Goal: Task Accomplishment & Management: Use online tool/utility

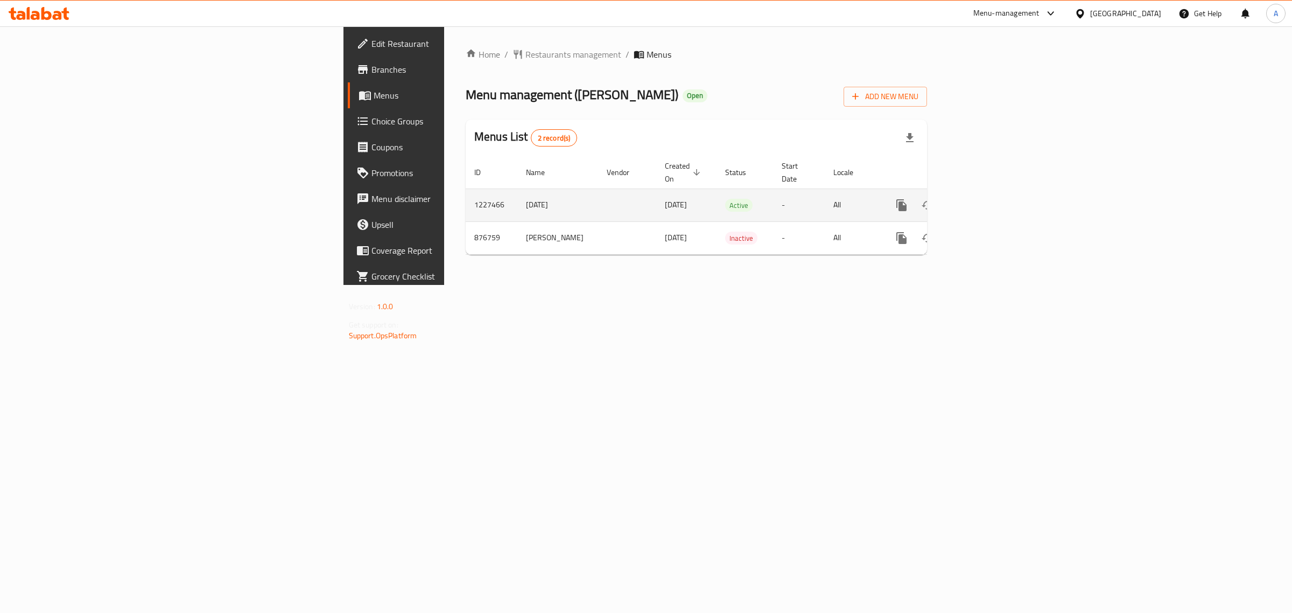
click at [986, 199] on icon "enhanced table" at bounding box center [979, 205] width 13 height 13
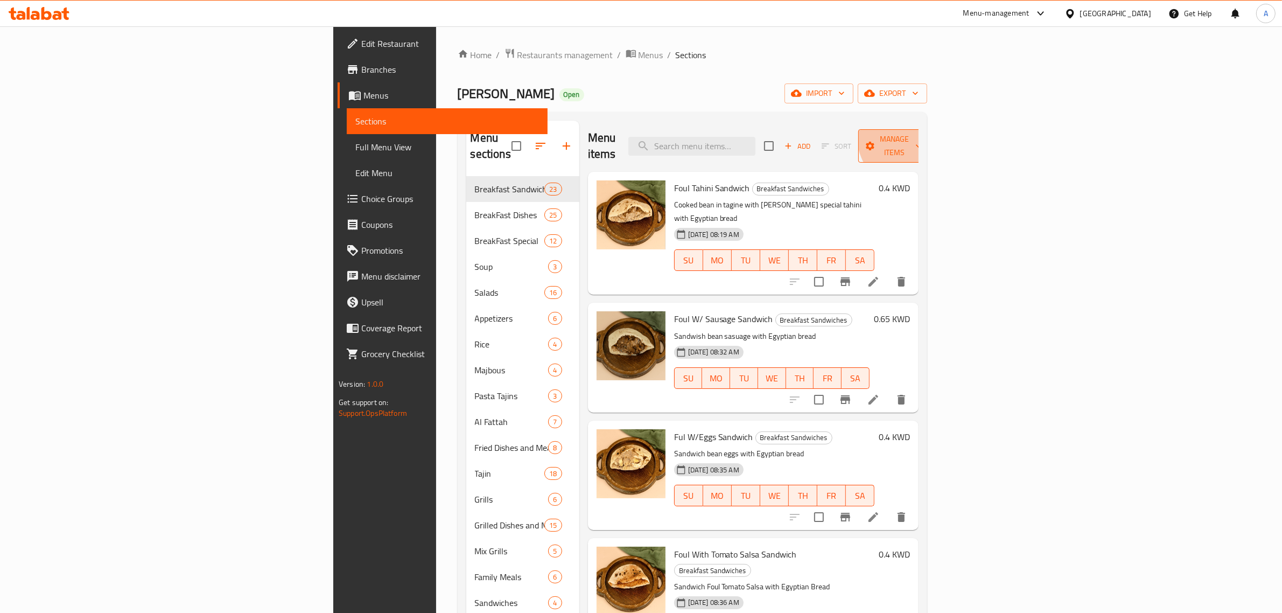
click at [921, 136] on span "Manage items" at bounding box center [894, 145] width 55 height 27
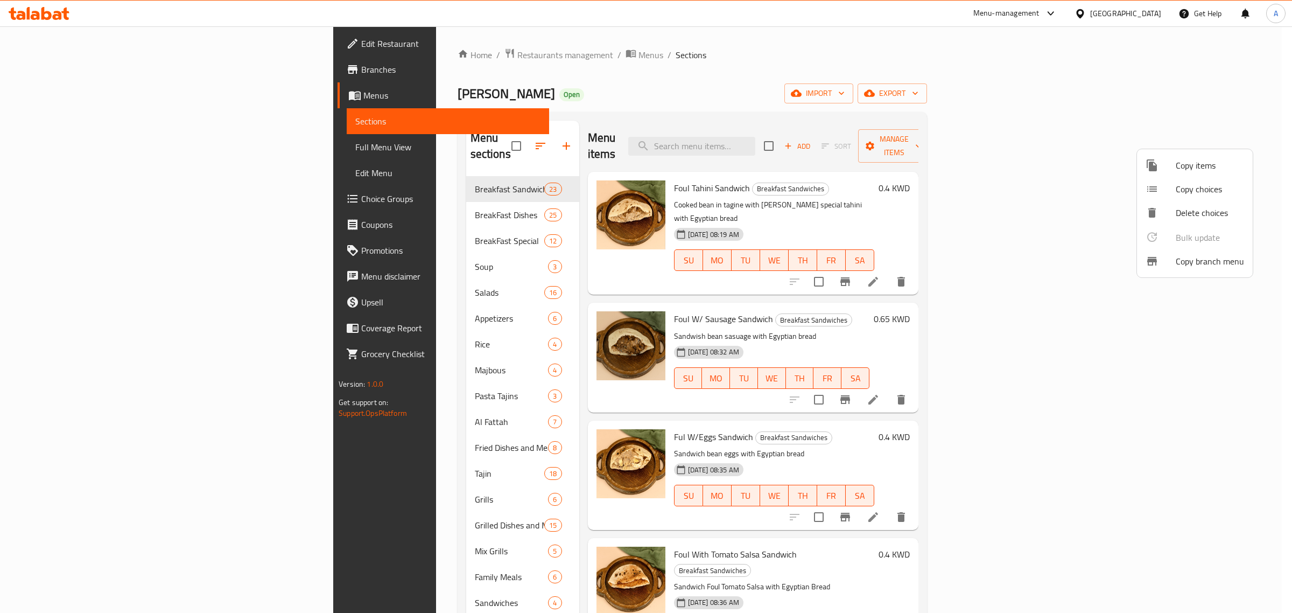
click at [1192, 257] on span "Copy branch menu" at bounding box center [1210, 261] width 68 height 13
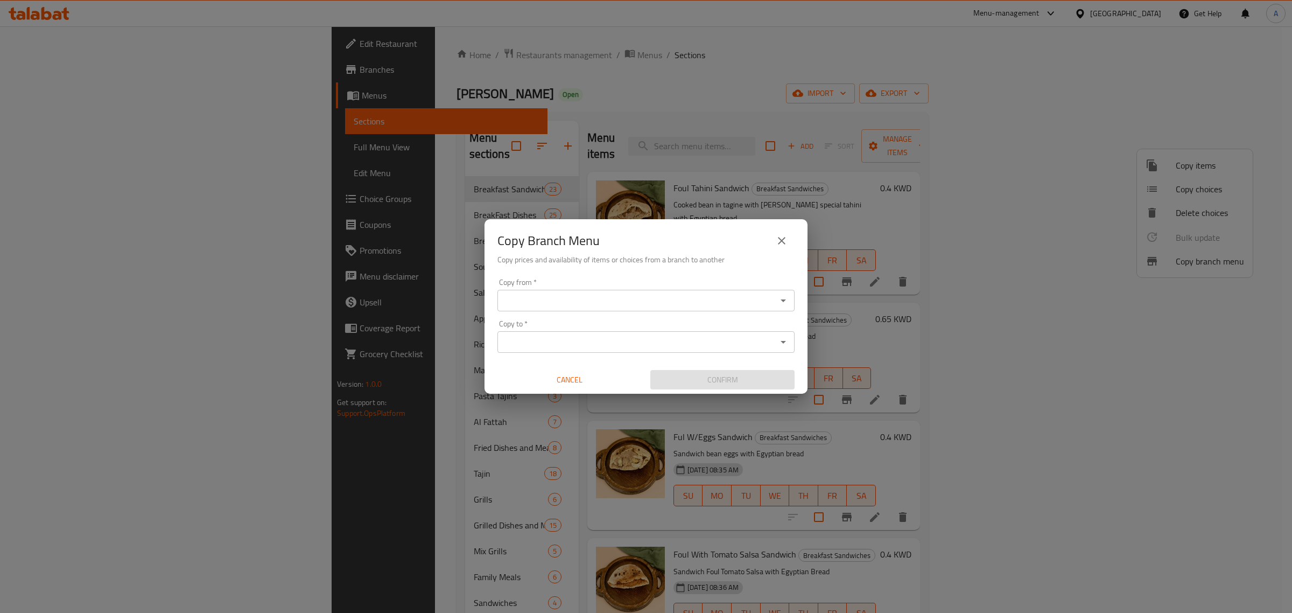
click at [555, 293] on input "Copy from   *" at bounding box center [637, 300] width 273 height 15
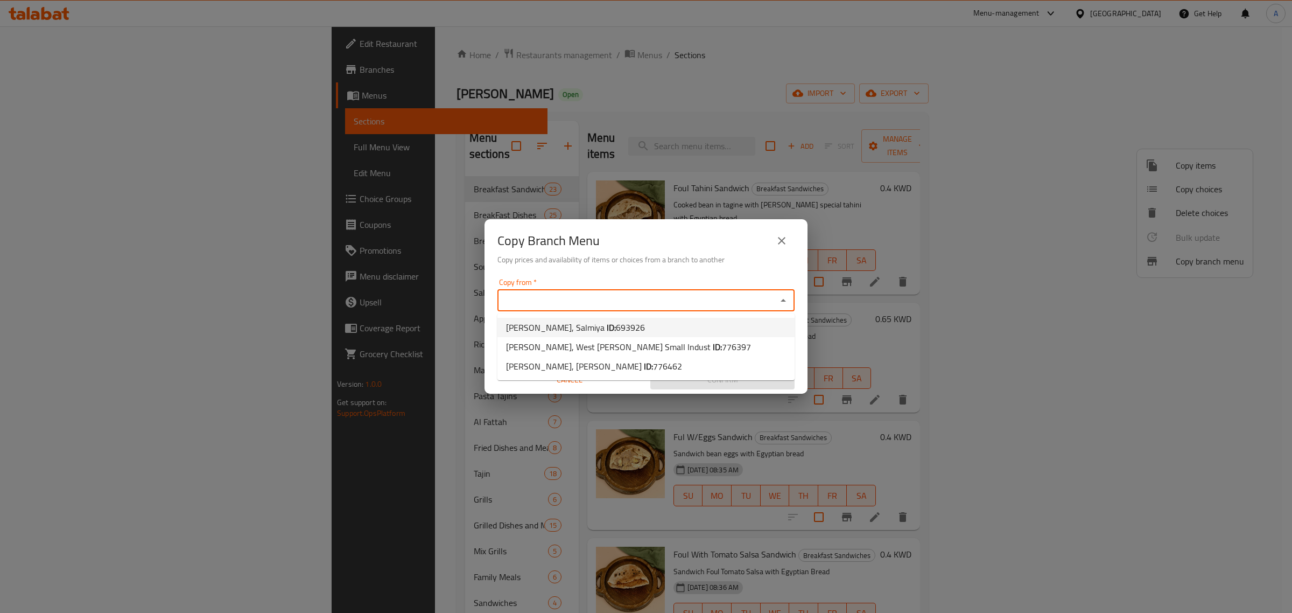
click at [564, 330] on span "[PERSON_NAME], Salmiya ID: 693926" at bounding box center [575, 327] width 139 height 13
type input "[PERSON_NAME], Salmiya"
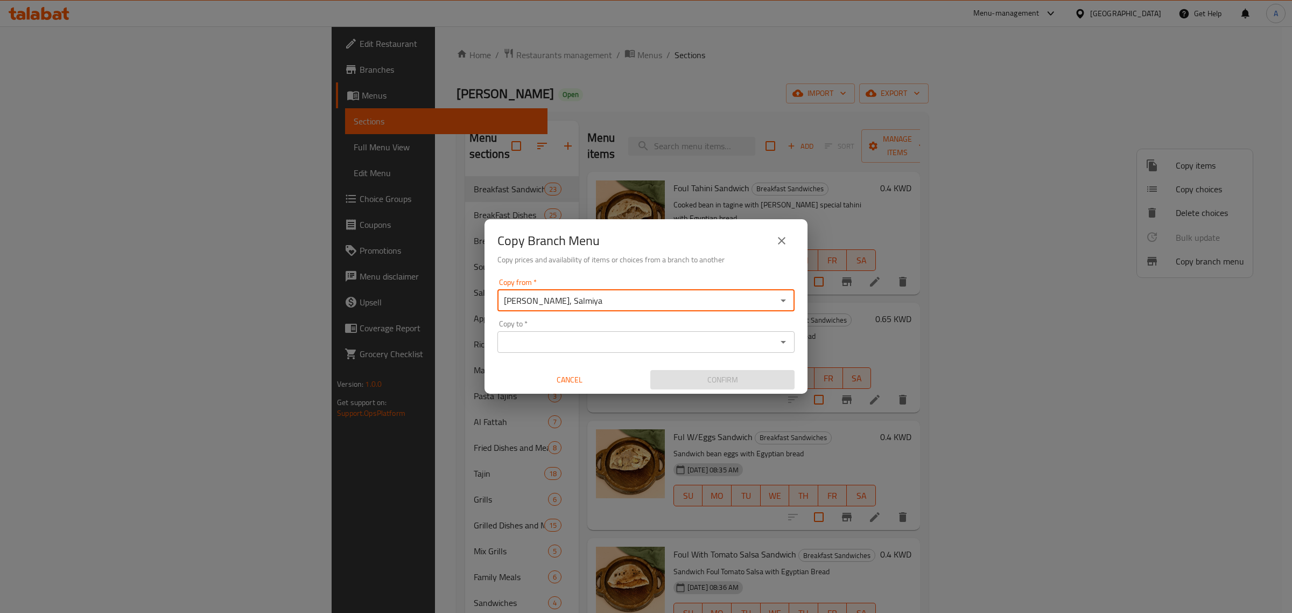
click at [612, 348] on input "Copy to   *" at bounding box center [637, 341] width 273 height 15
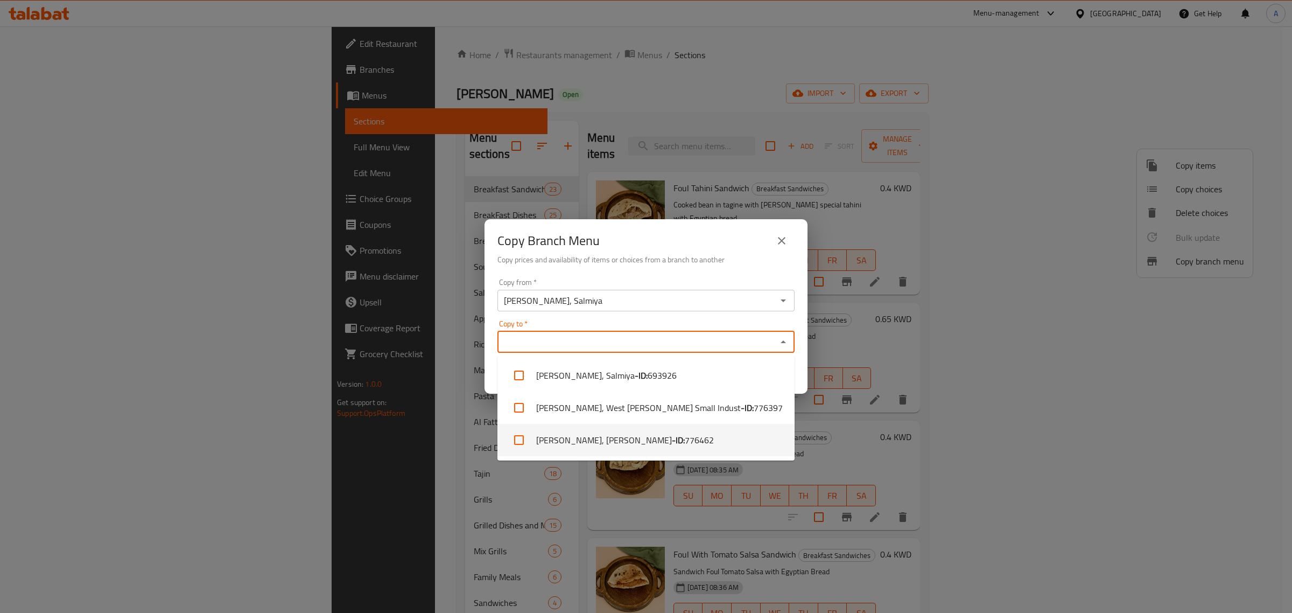
click at [672, 445] on b "- ID:" at bounding box center [678, 439] width 13 height 13
checkbox input "true"
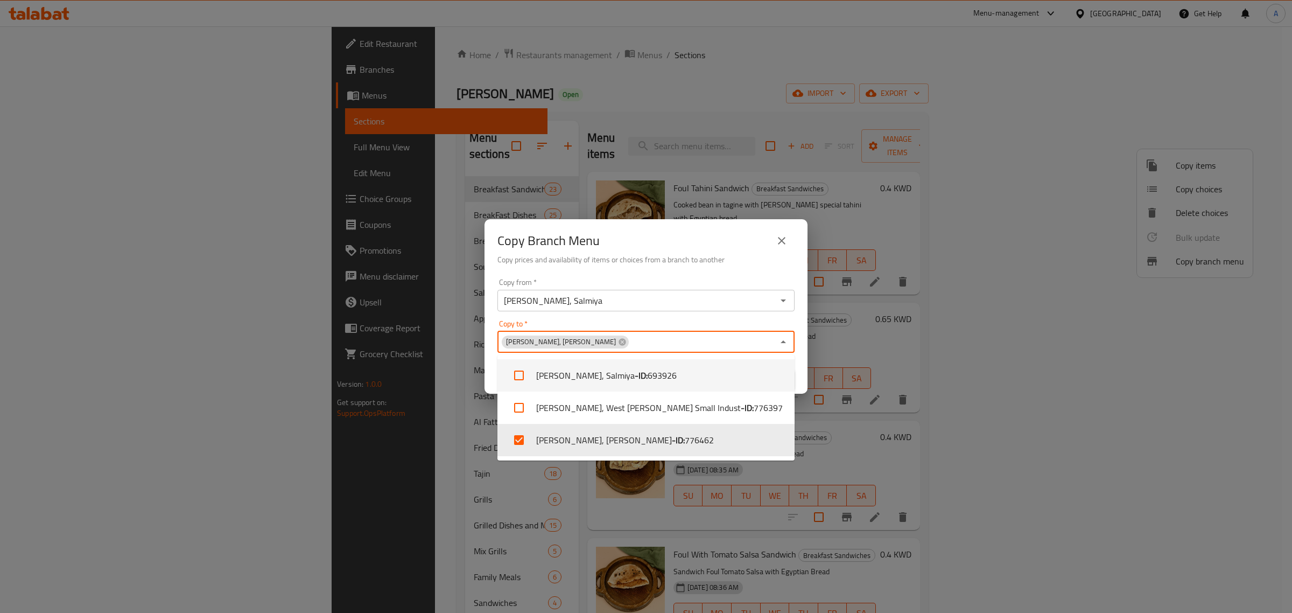
click at [631, 264] on h6 "Copy prices and availability of items or choices from a branch to another" at bounding box center [645, 260] width 297 height 12
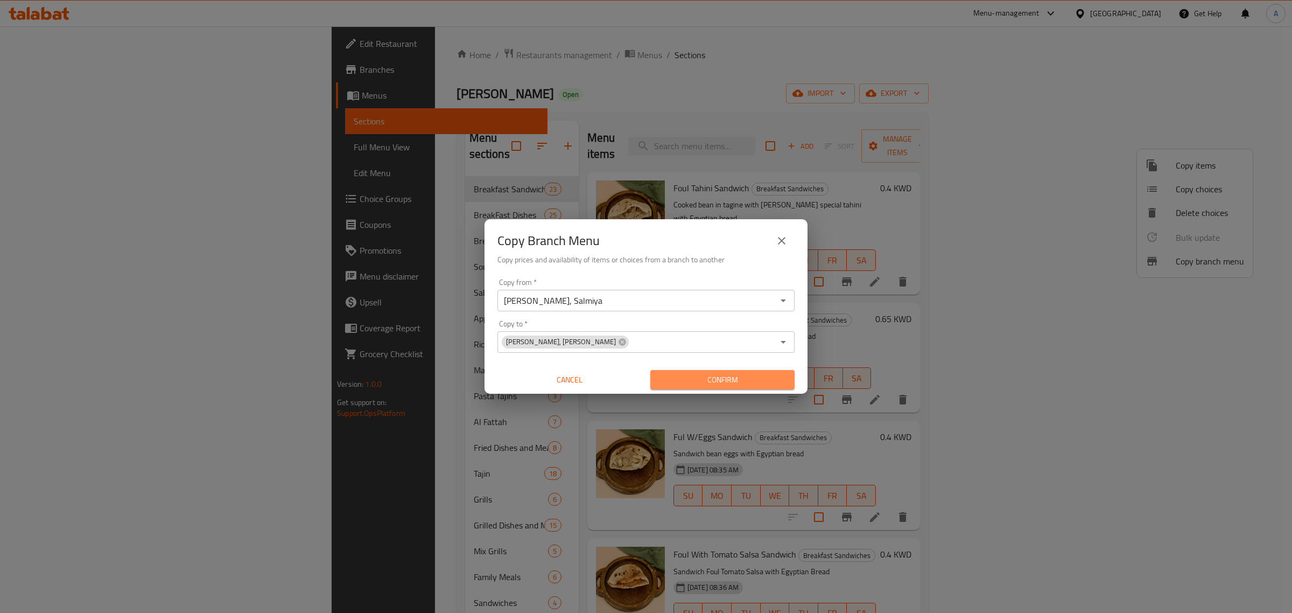
click at [714, 375] on span "Confirm" at bounding box center [722, 379] width 127 height 13
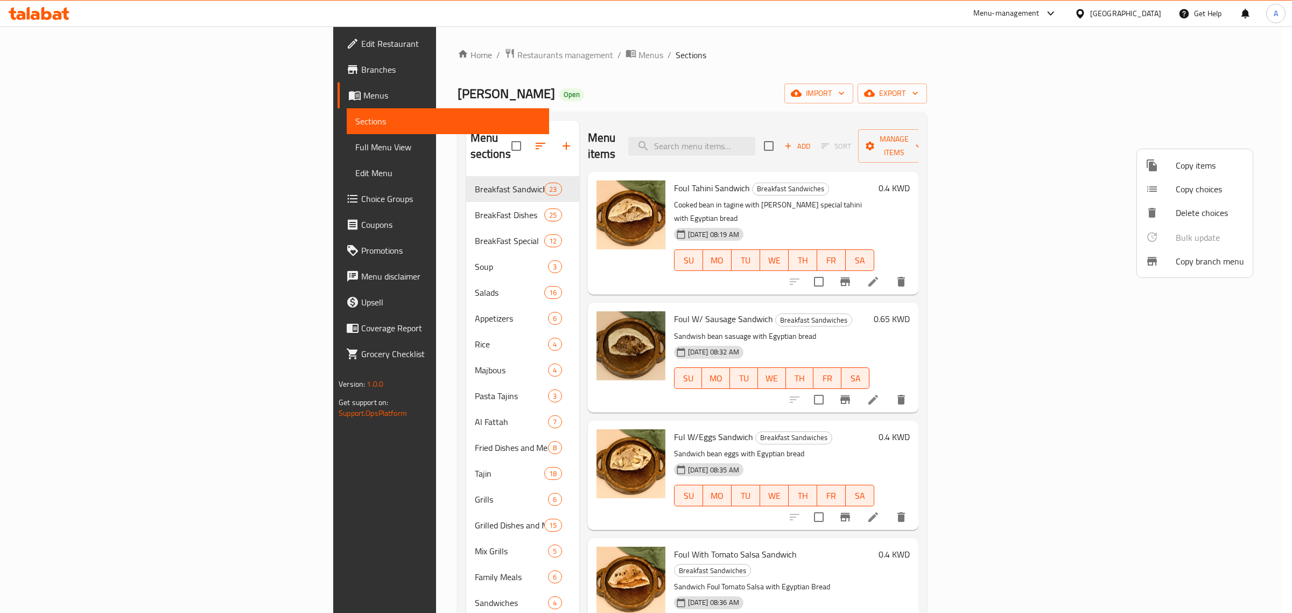
click at [76, 76] on div at bounding box center [646, 306] width 1292 height 613
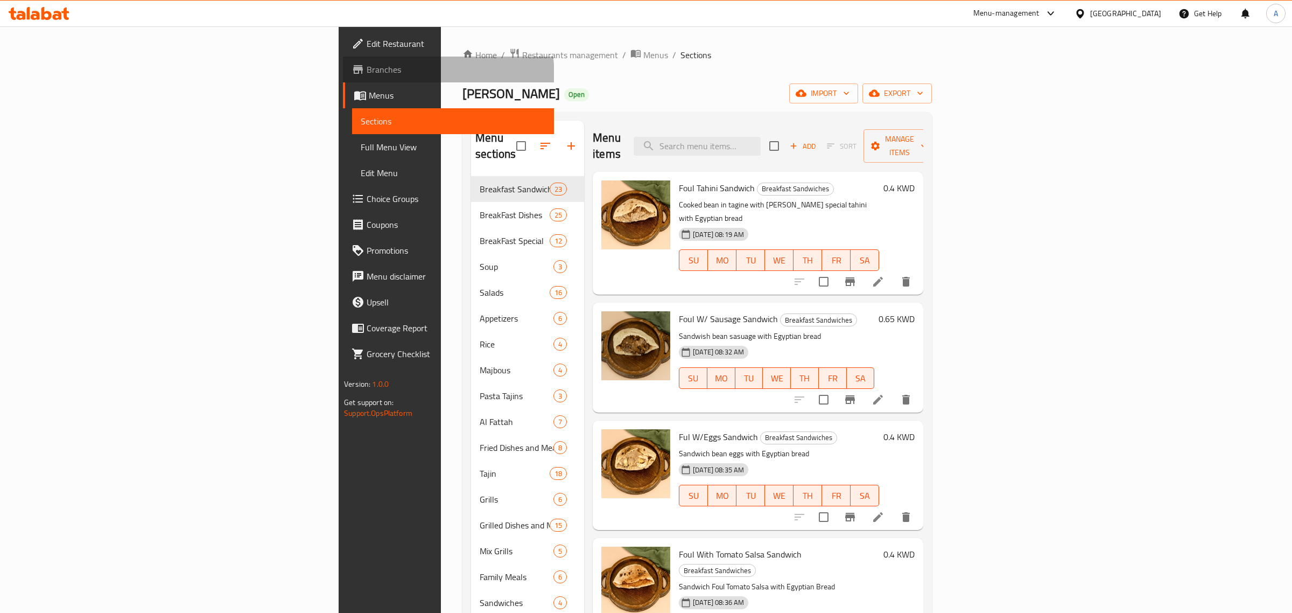
click at [343, 76] on link "Branches" at bounding box center [449, 70] width 212 height 26
